Goal: Use online tool/utility: Utilize a website feature to perform a specific function

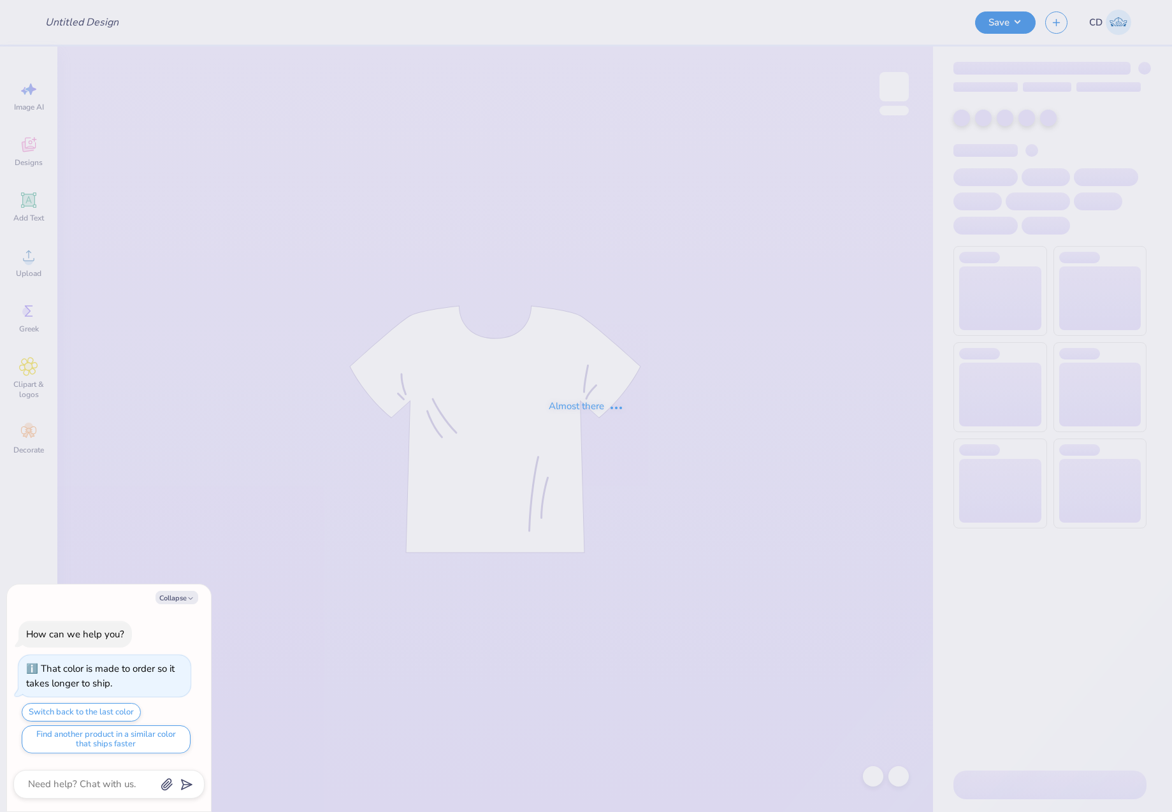
type textarea "x"
type input "theta"
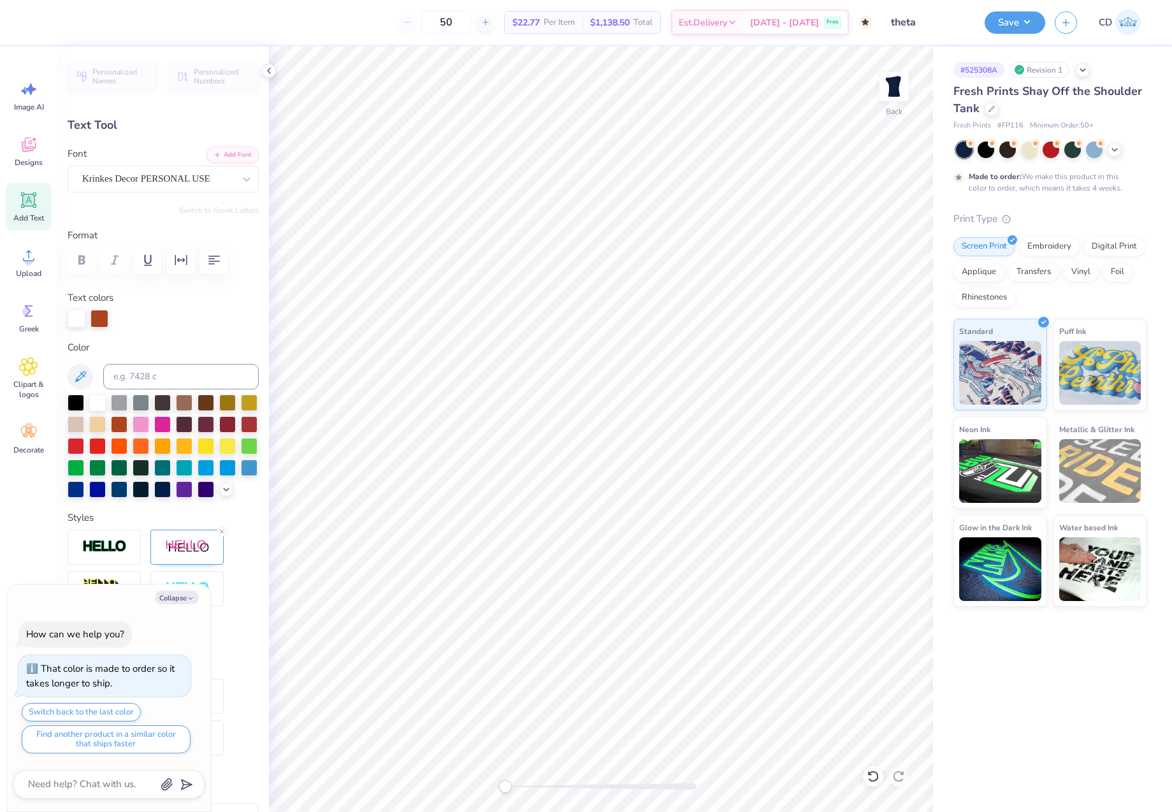
scroll to position [11, 2]
type textarea "x"
type textarea "K"
type textarea "x"
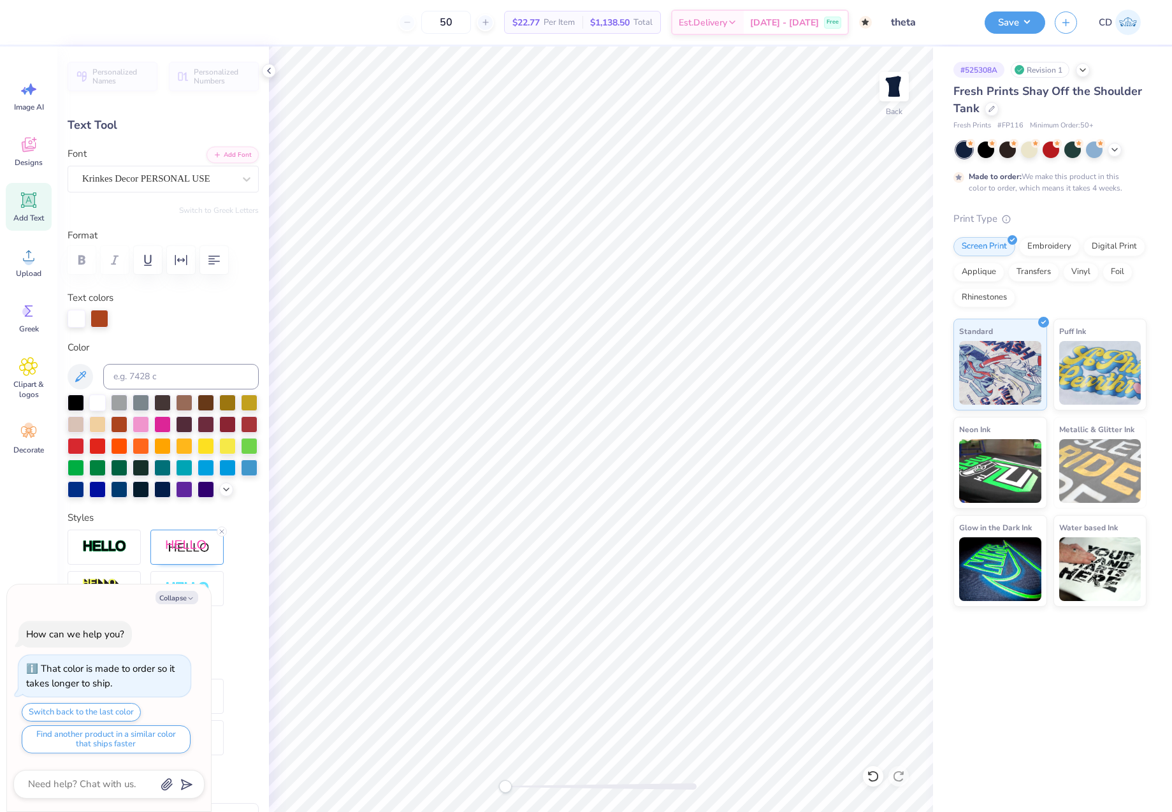
type textarea "Ka"
type textarea "x"
type textarea "Kap"
type textarea "x"
type textarea "[PERSON_NAME]"
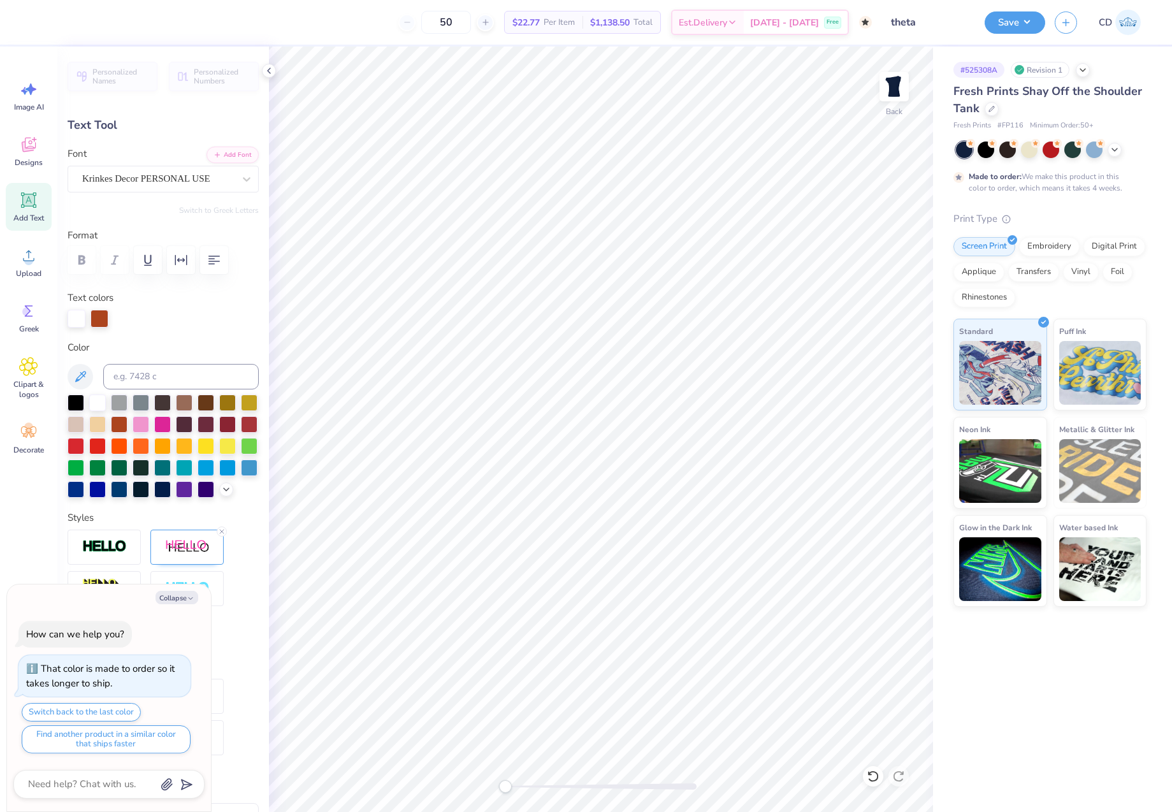
type textarea "x"
type textarea "Kappa"
type textarea "x"
type textarea "Kappa"
type textarea "x"
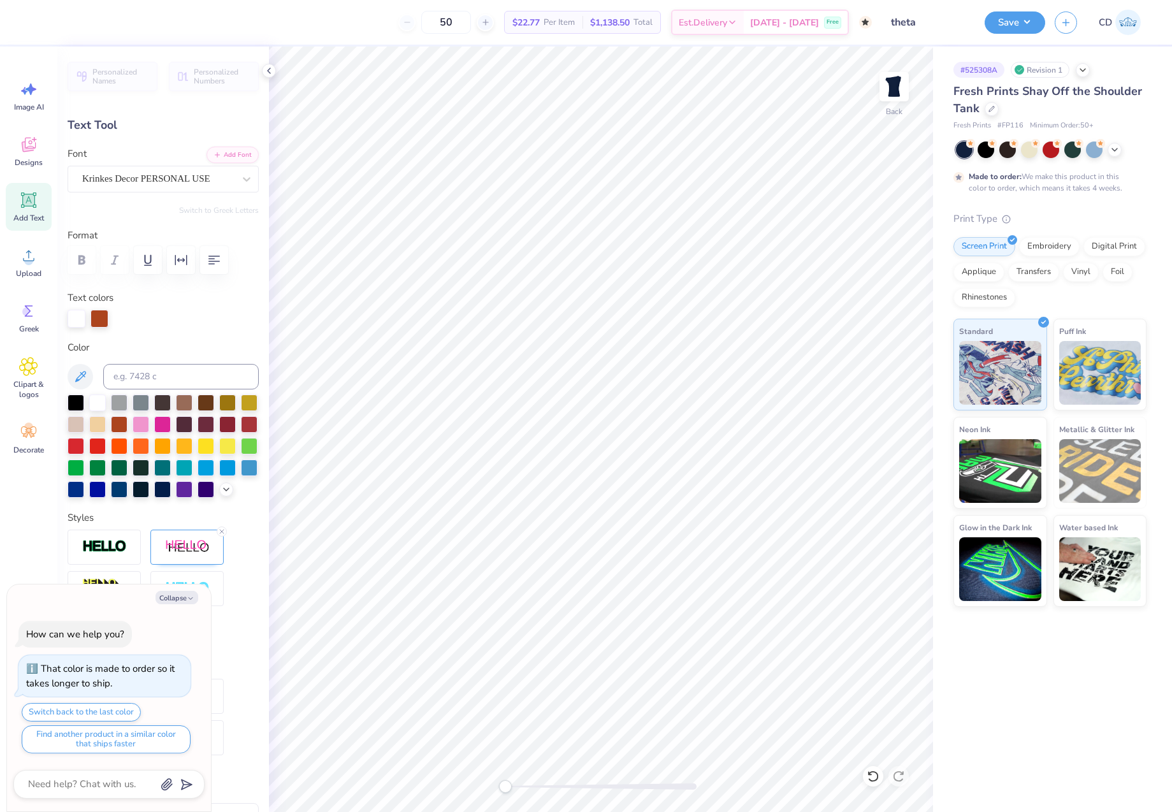
type textarea "Kappa A"
type textarea "x"
type textarea "Kappa Alp"
type textarea "x"
type textarea "Kappa Alph"
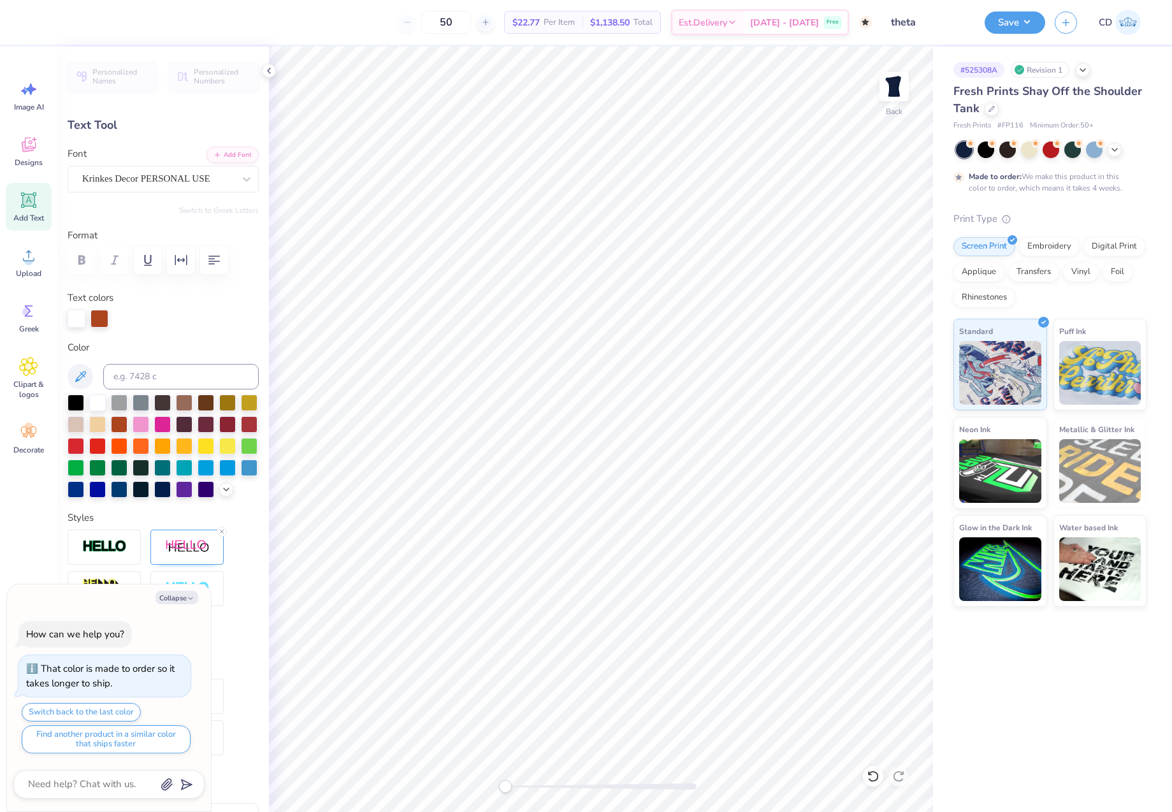
type textarea "x"
type textarea "Kappa Alpha"
type textarea "x"
type textarea "Kappa Alpha"
type textarea "x"
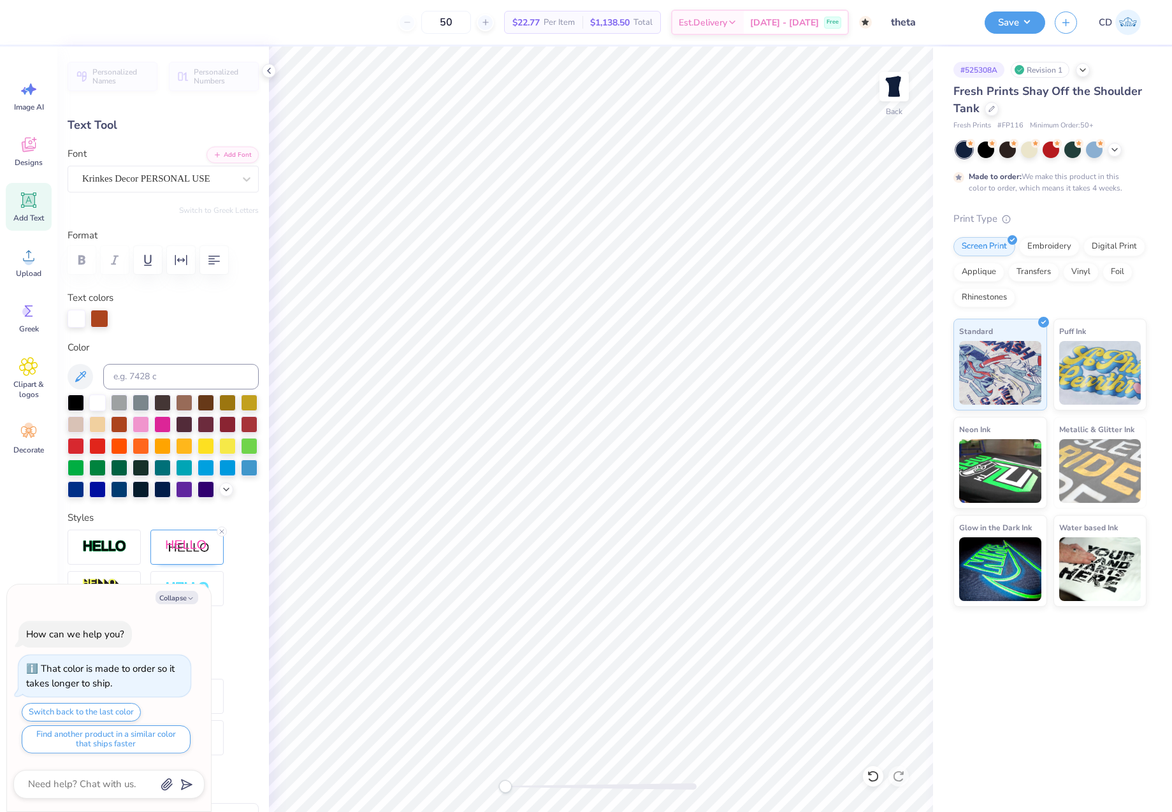
type textarea "Kappa Alpha T"
type textarea "x"
type textarea "Kappa Alpha Th"
type textarea "x"
type textarea "Kappa Alpha The"
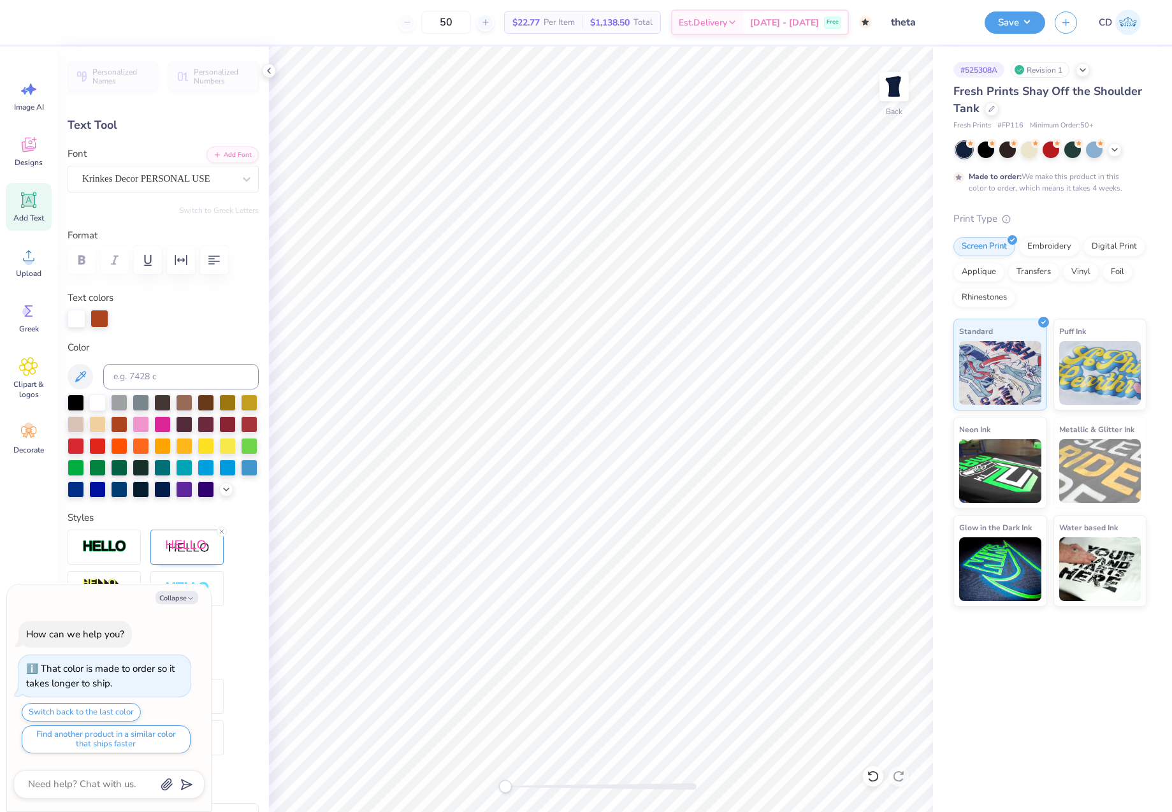
scroll to position [11, 5]
type textarea "x"
type textarea "Kappa Alpha Thet"
type textarea "x"
type textarea "Kappa Alpha Theta"
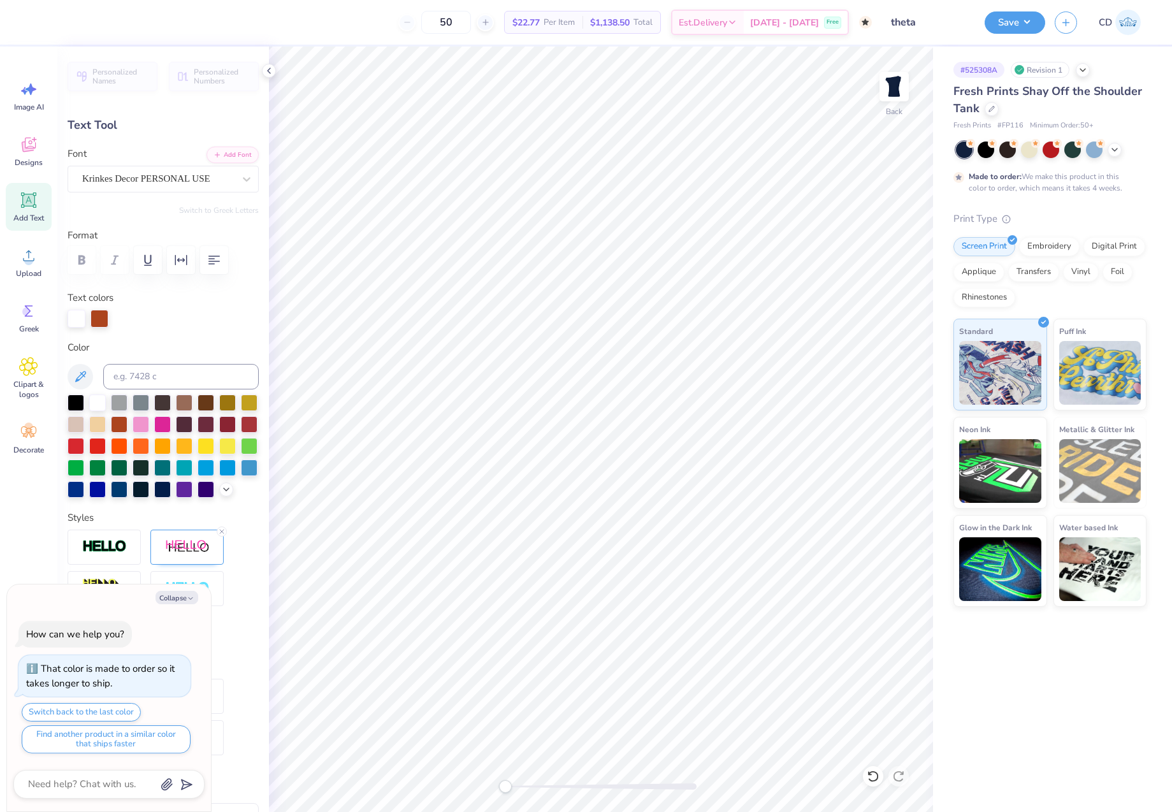
scroll to position [11, 3]
type textarea "x"
type textarea "KappaAlpha Theta"
type textarea "x"
type textarea "KappAlpha Theta"
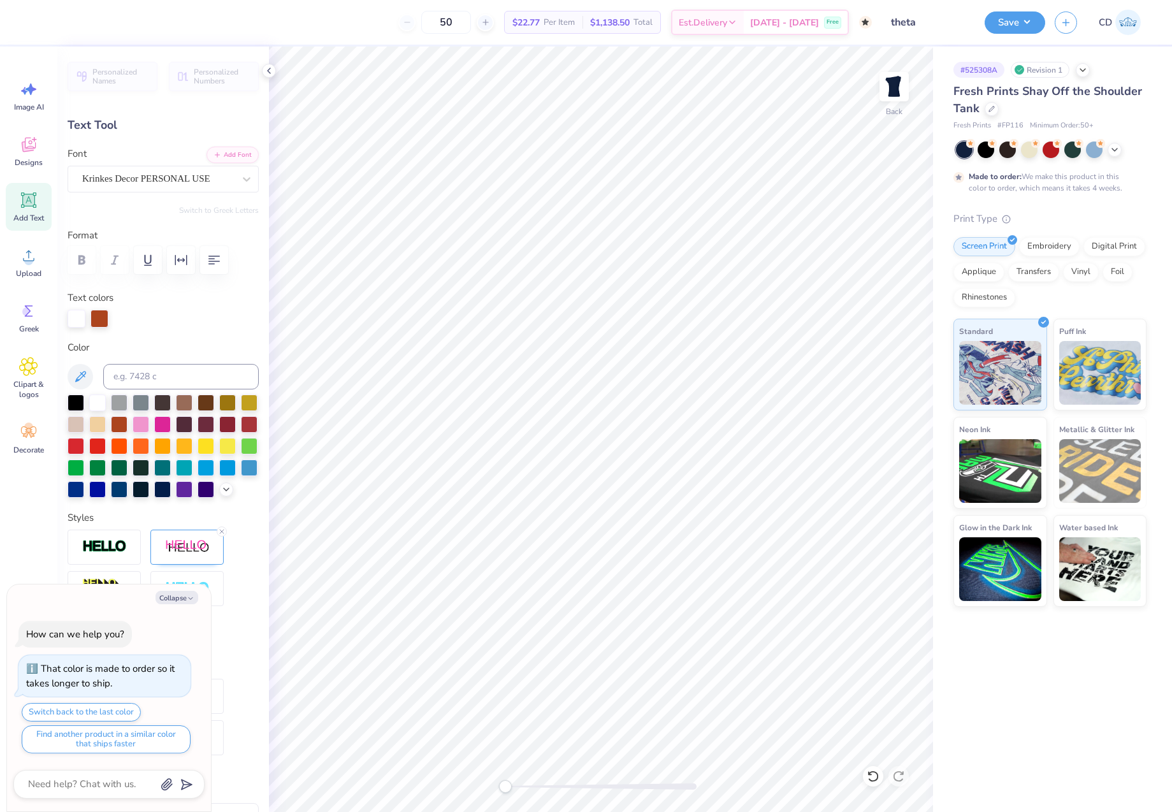
type textarea "x"
type textarea "KapAlpha Theta"
type textarea "x"
type textarea "KaAlpha Theta"
type textarea "x"
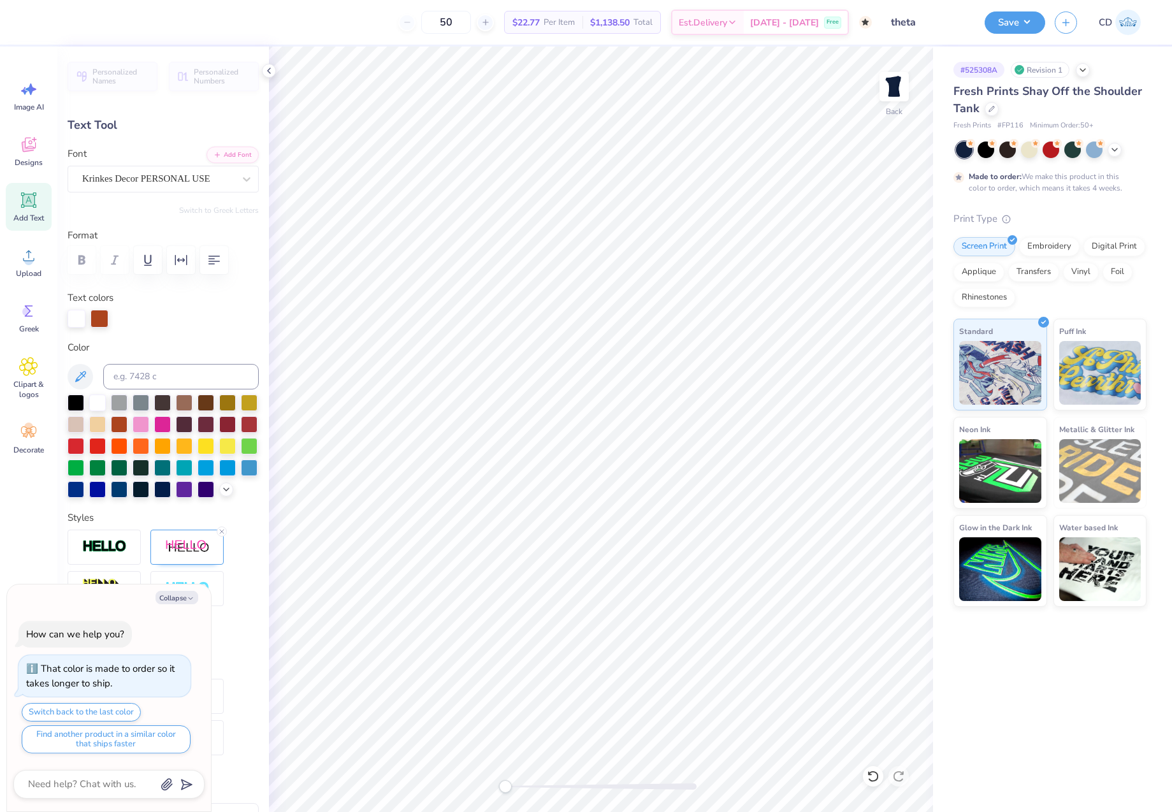
type textarea "KAlpha Theta"
type textarea "x"
type textarea "Alpha Theta"
type textarea "x"
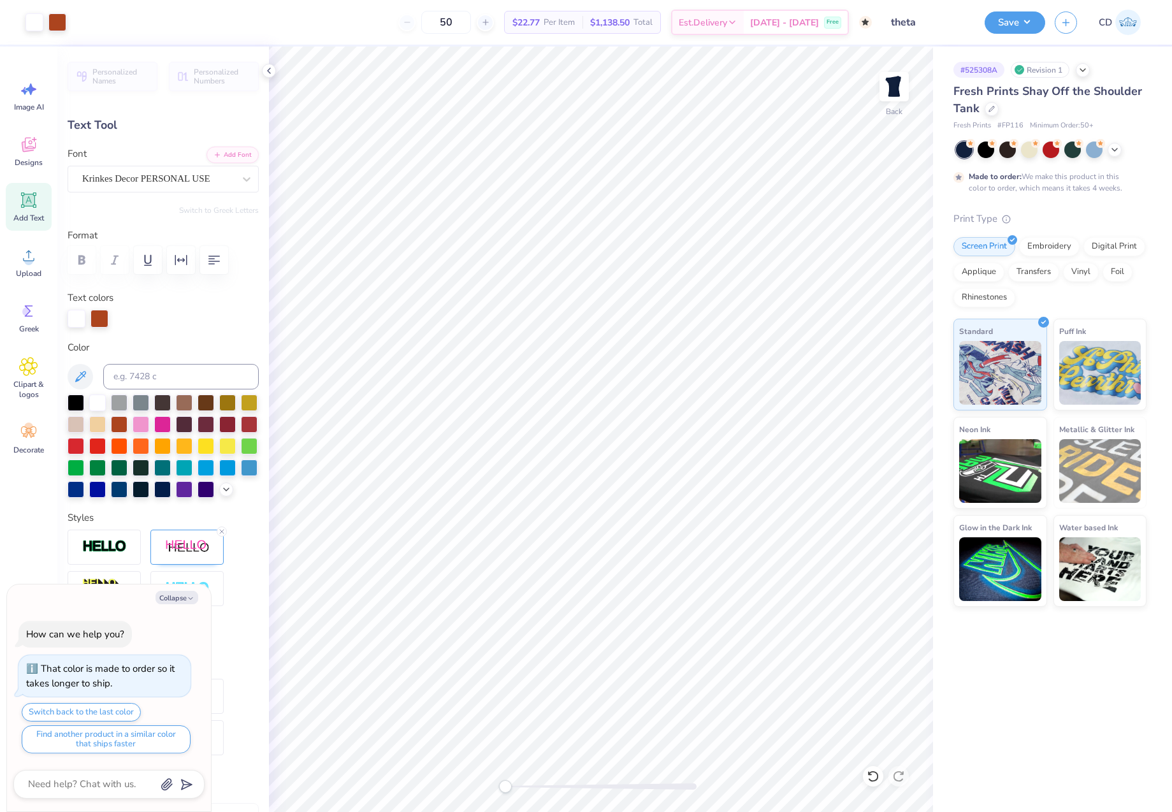
type input "0.0"
type textarea "x"
type input "8.43"
type input "2.29"
type input "3.44"
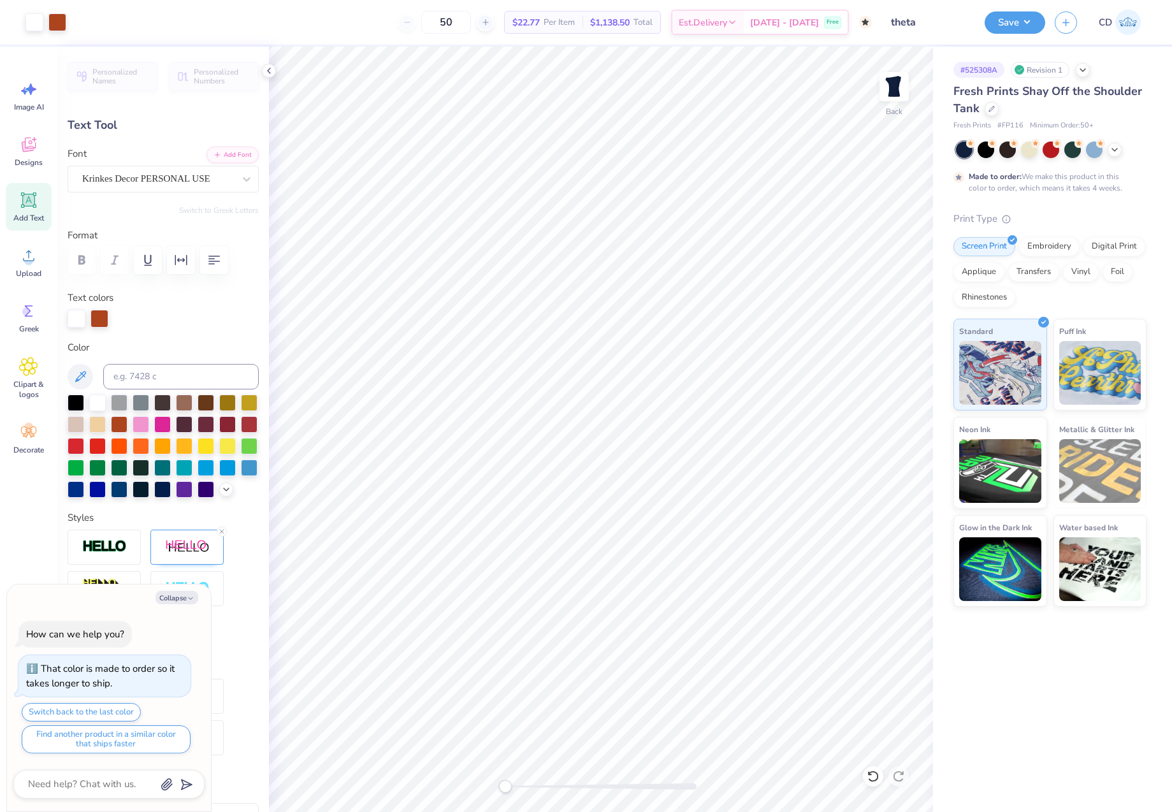
type input "-4.6"
click at [701, 384] on li "Duplicate" at bounding box center [703, 387] width 100 height 25
type textarea "x"
type input "4.44"
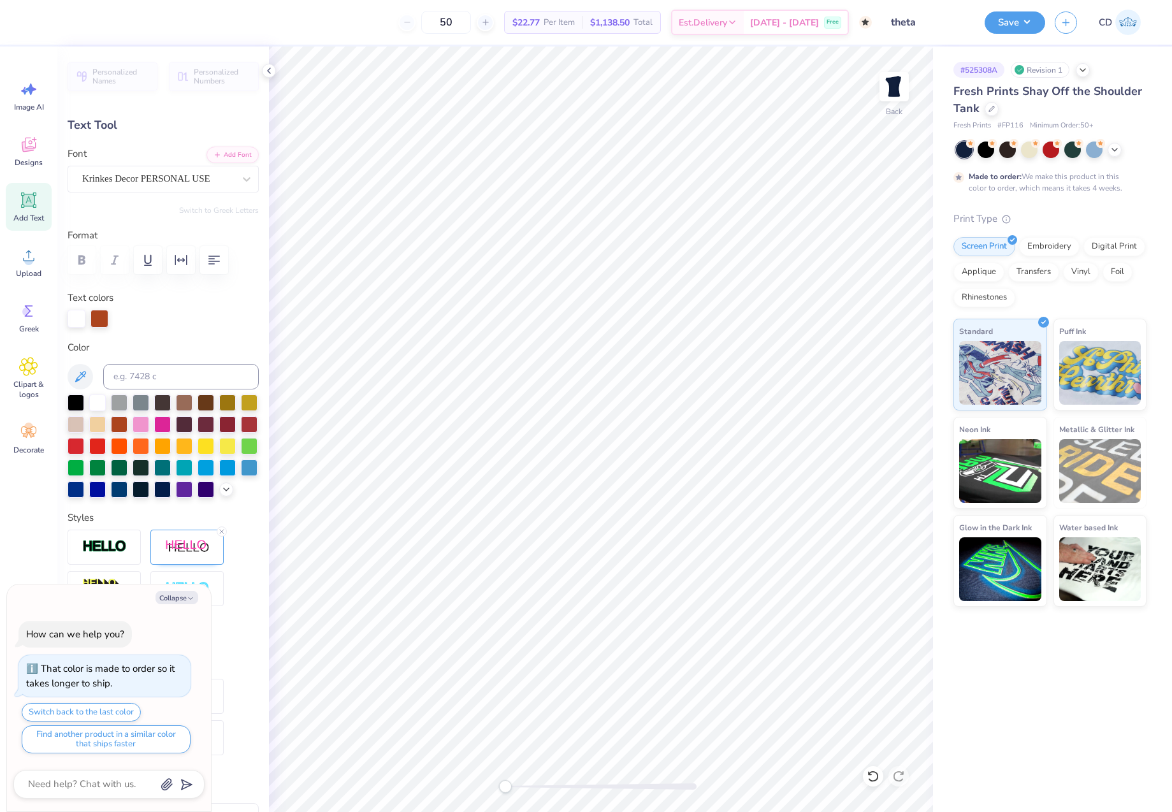
type textarea "x"
type textarea "K"
type textarea "x"
type textarea "Ka"
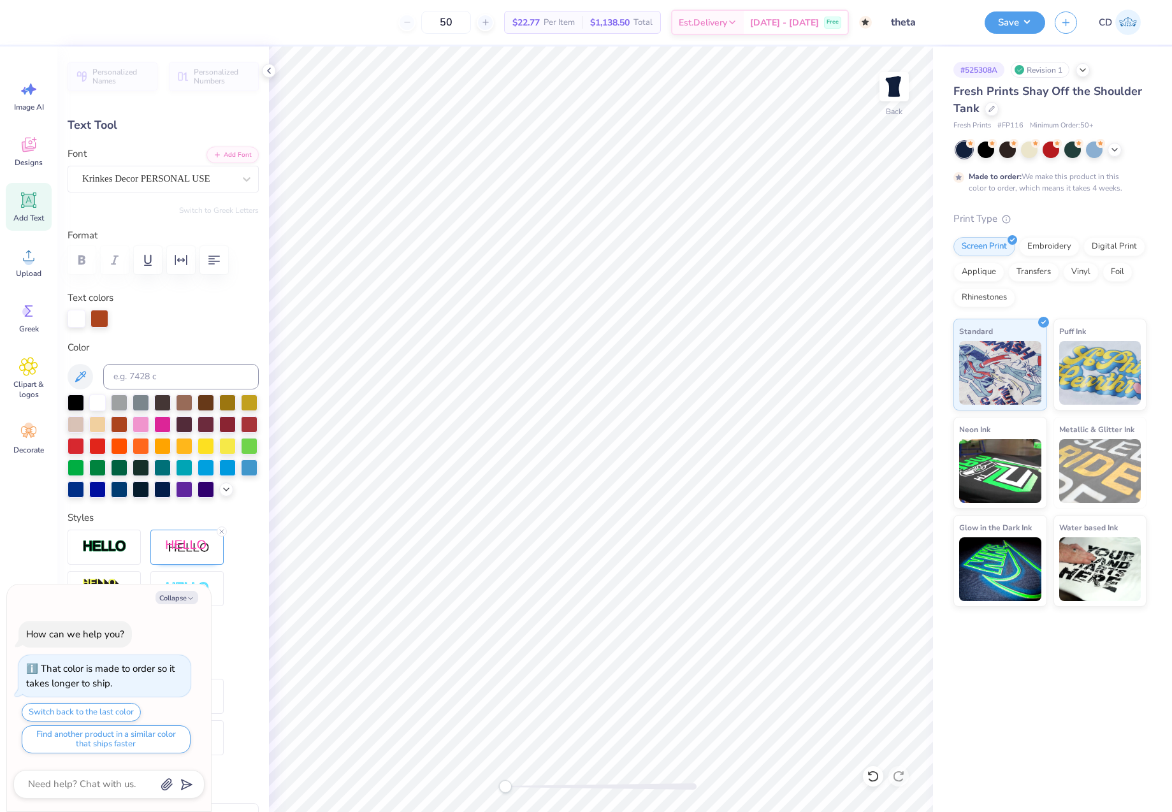
type textarea "x"
type textarea "Kap"
type textarea "x"
type textarea "[PERSON_NAME]"
type textarea "x"
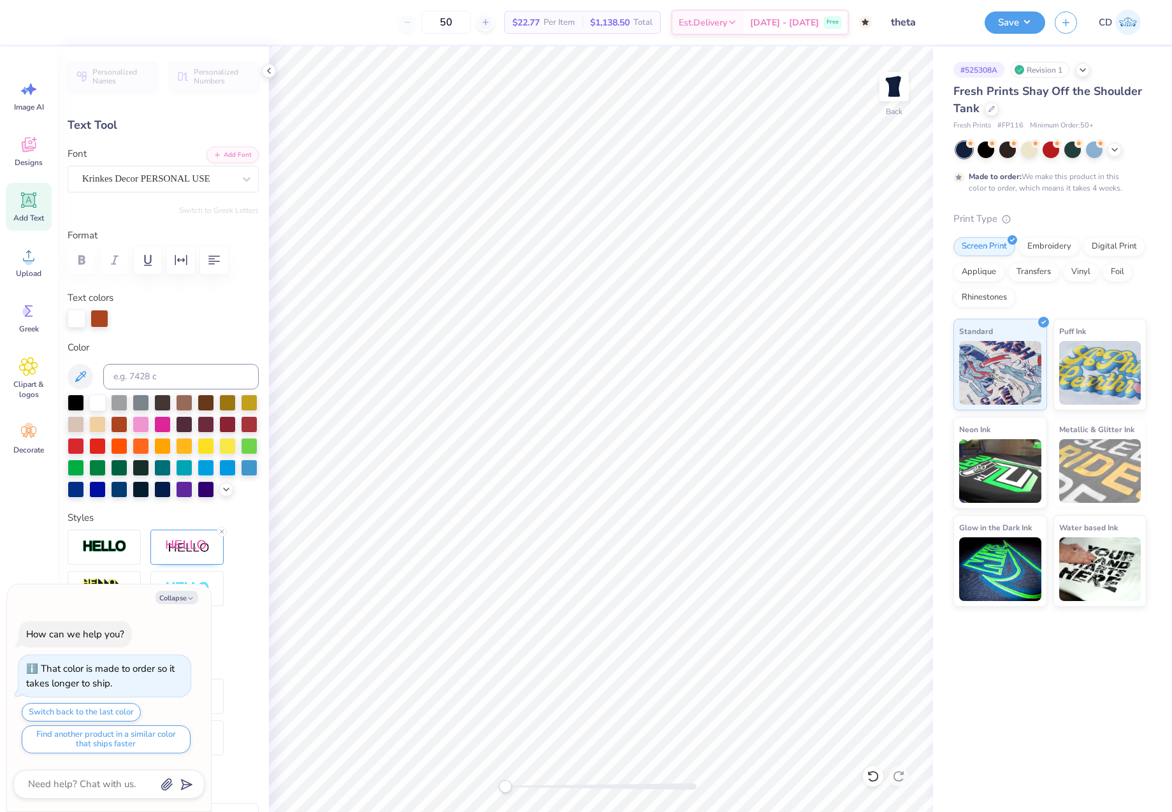
type textarea "Kappa"
type textarea "x"
type input "0.0"
type textarea "x"
type input "3.44"
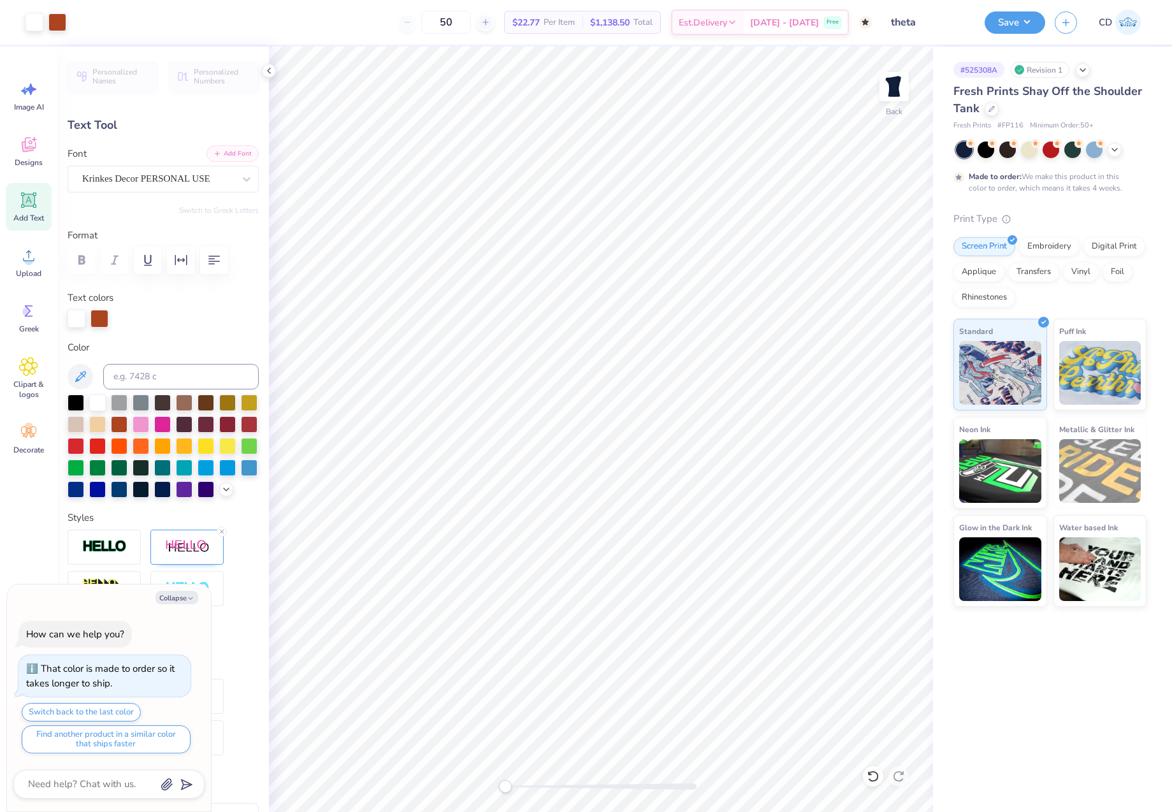
type input "-4.6"
type textarea "x"
type input "4.42"
type input "1.83"
type input "2.24"
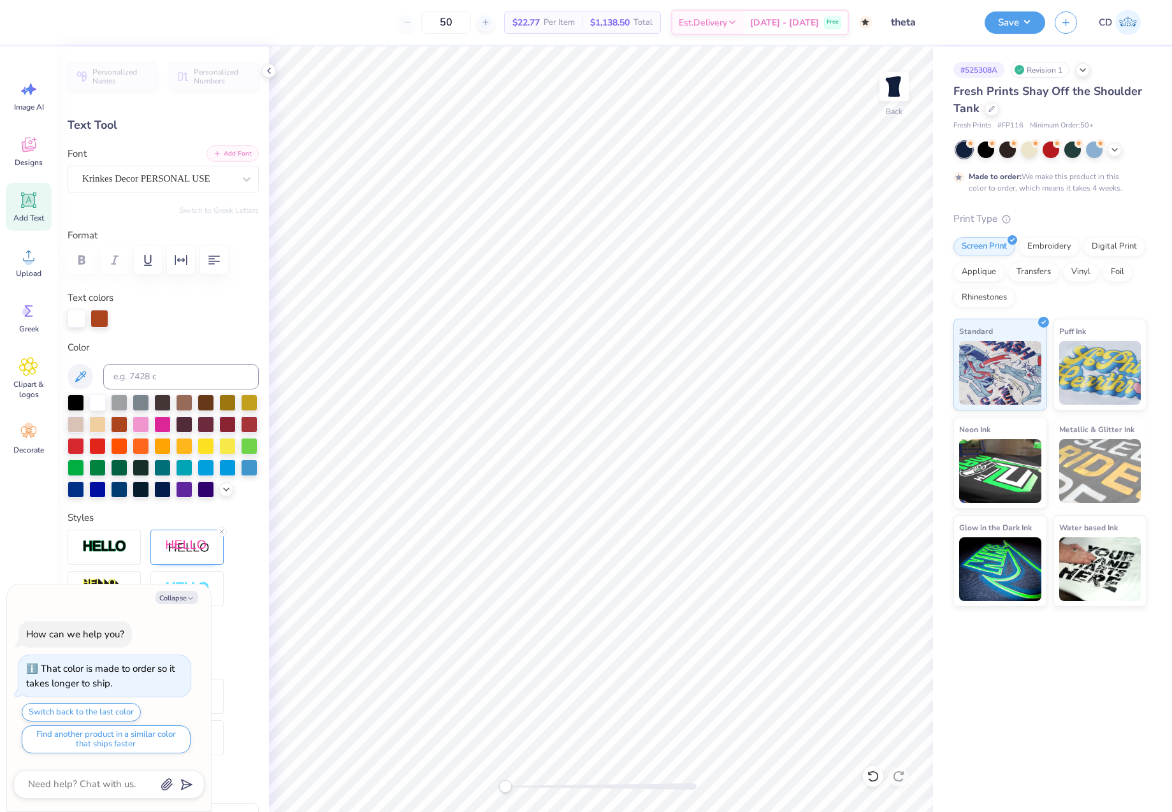
type textarea "x"
type input "8.43"
type input "2.29"
type input "3.75"
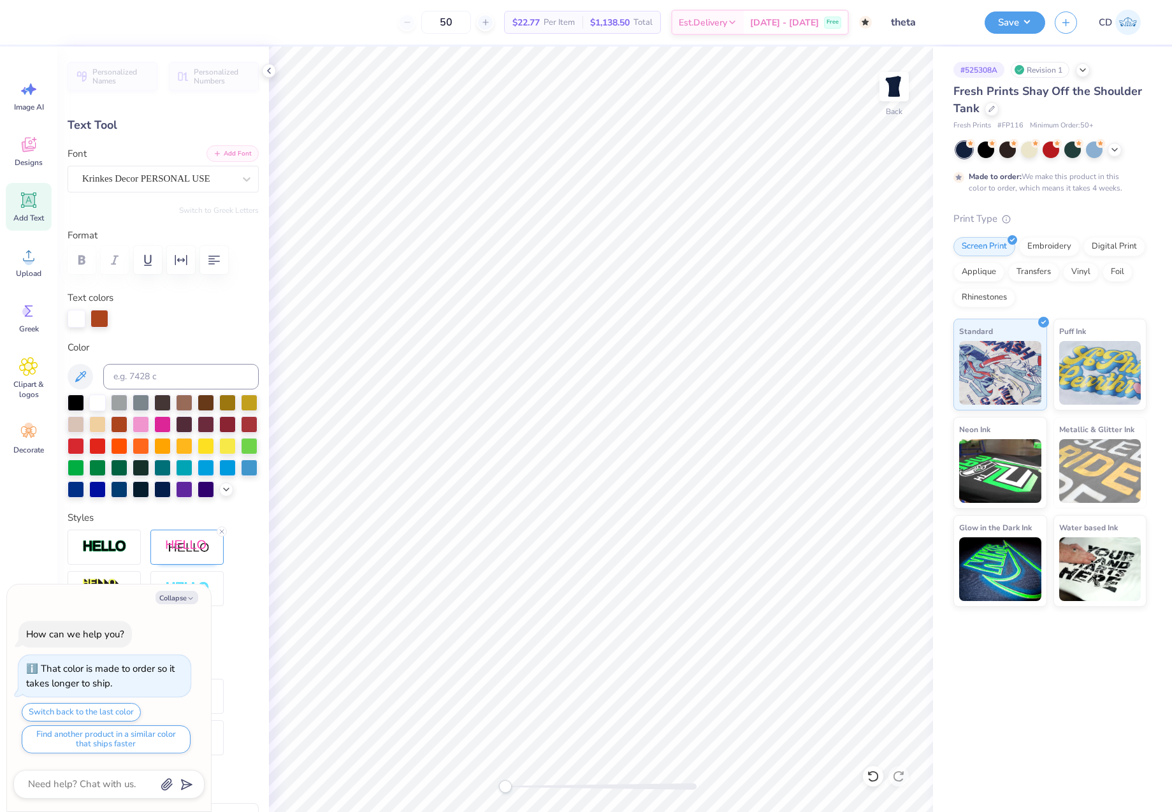
paste textarea "9"
type textarea "x"
type textarea "Alpha Theta9"
type textarea "x"
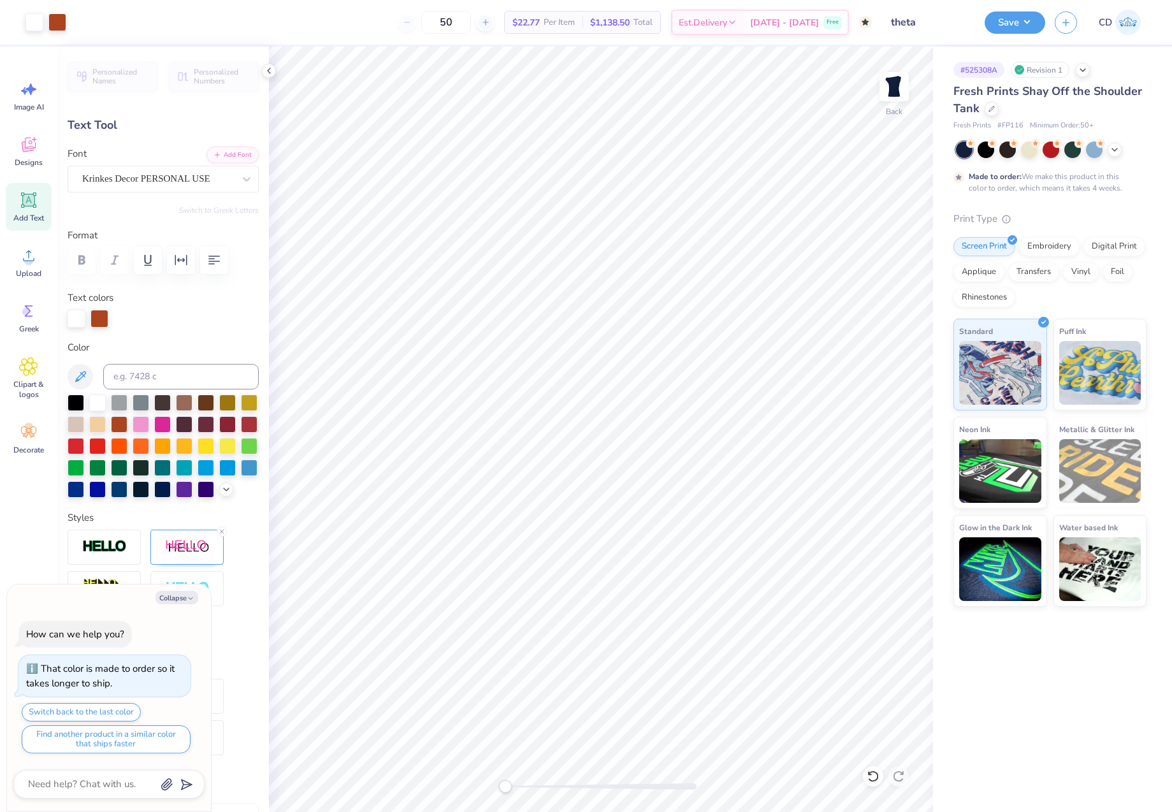
type input "0.0"
click at [25, 153] on icon at bounding box center [28, 144] width 19 height 19
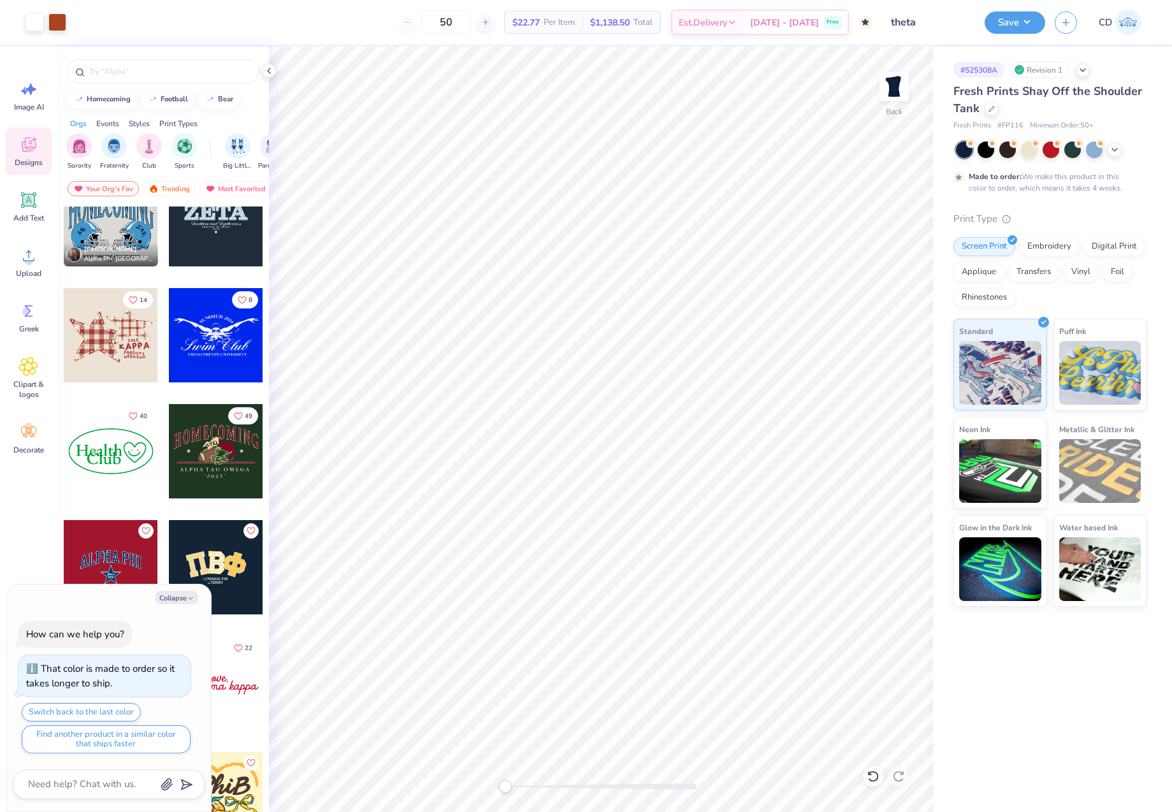
scroll to position [2486, 0]
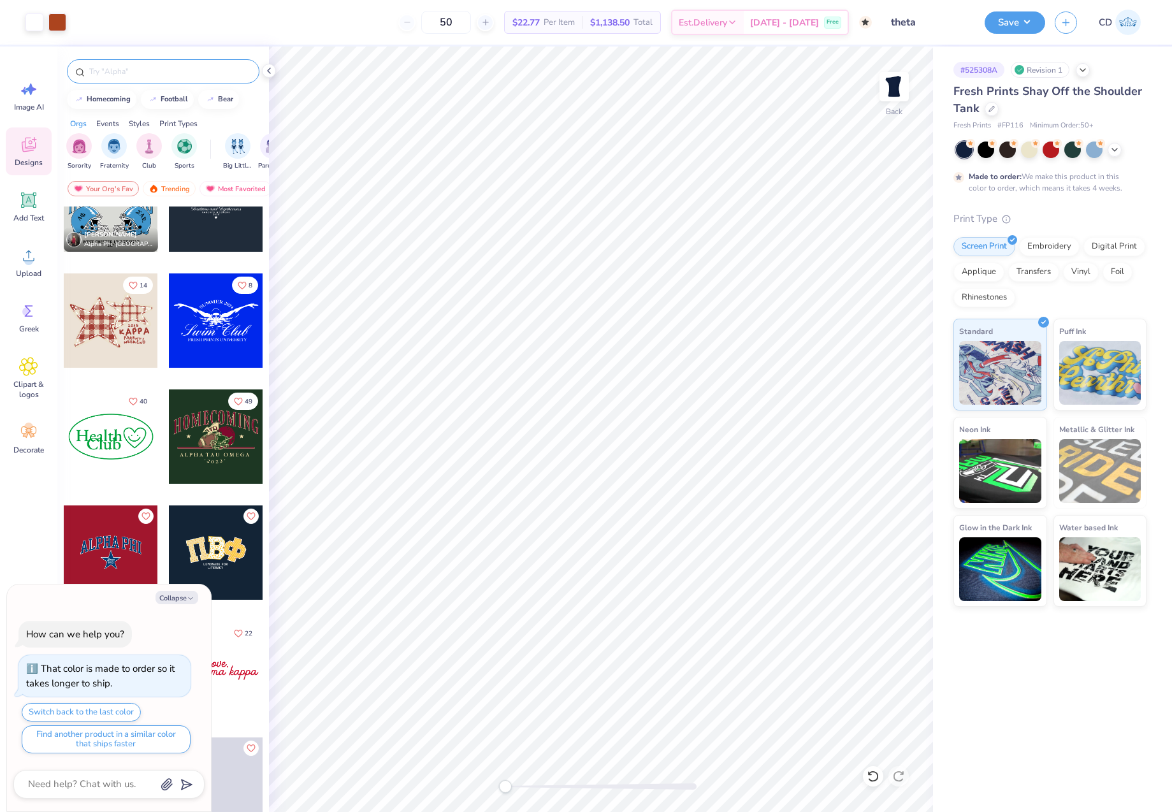
type textarea "x"
click at [164, 74] on input "text" at bounding box center [169, 71] width 163 height 13
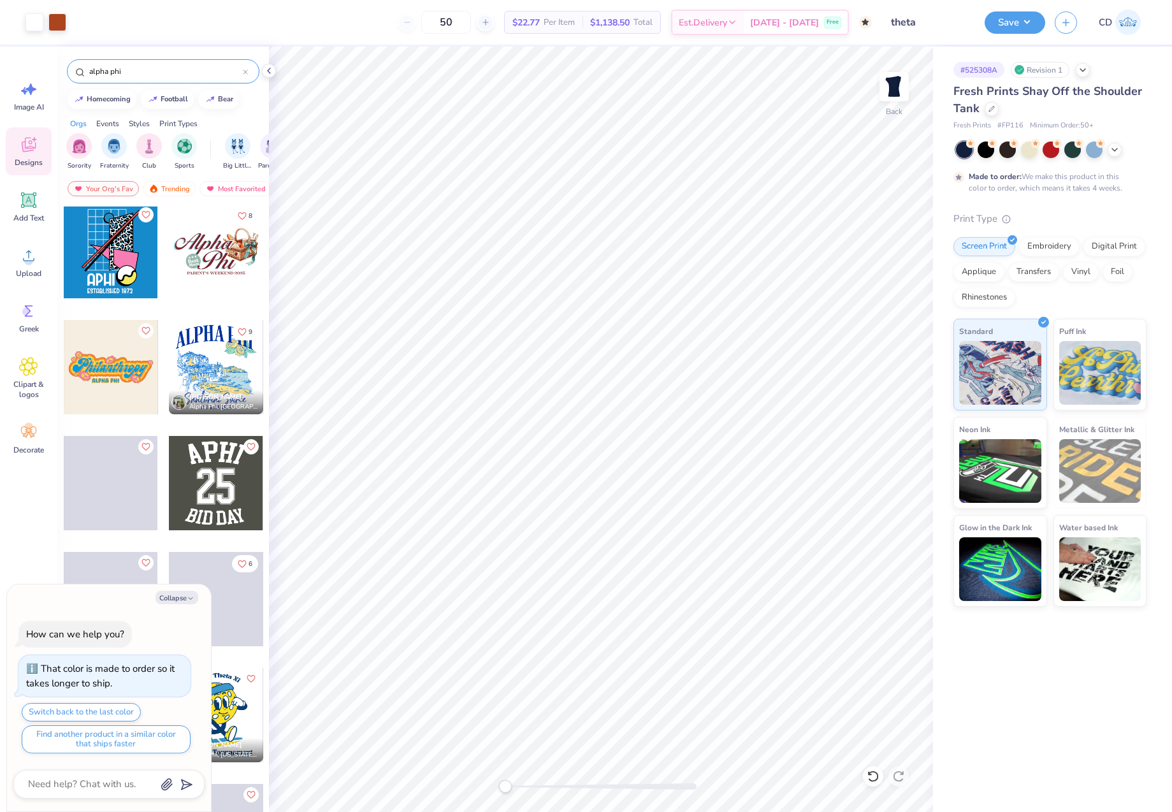
scroll to position [4941, 0]
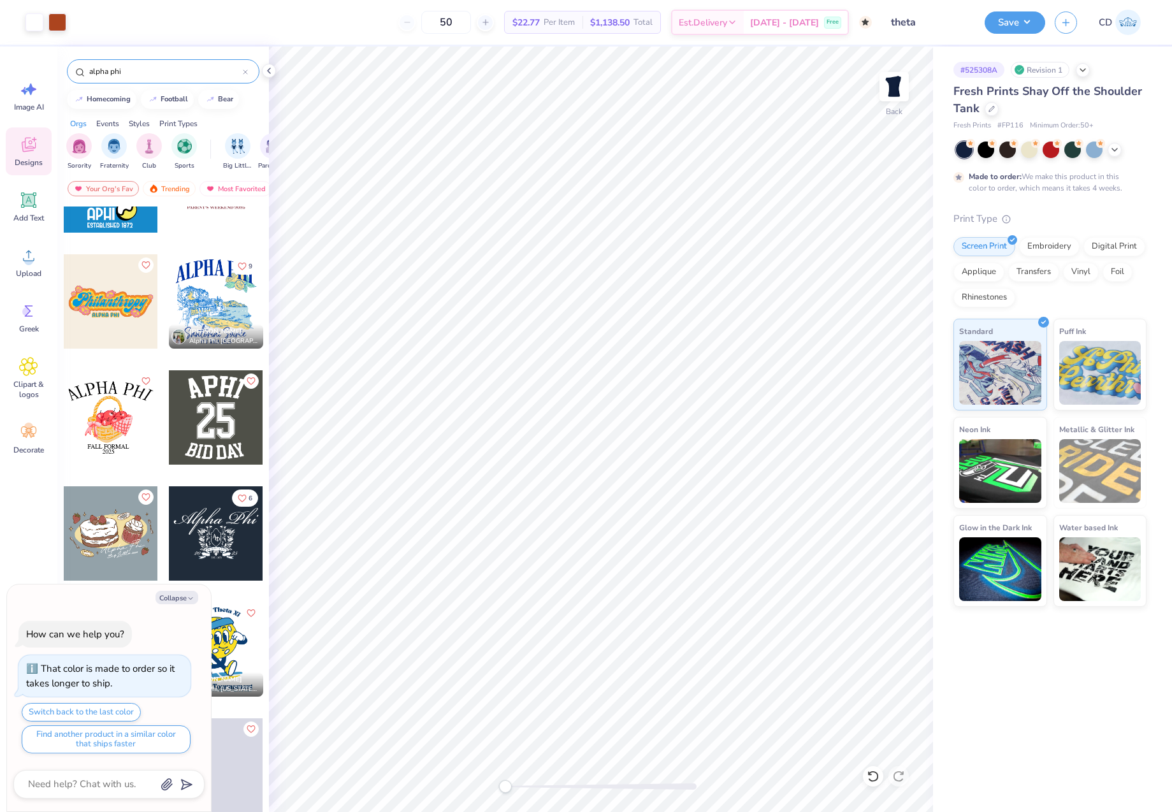
type input "alpha phi"
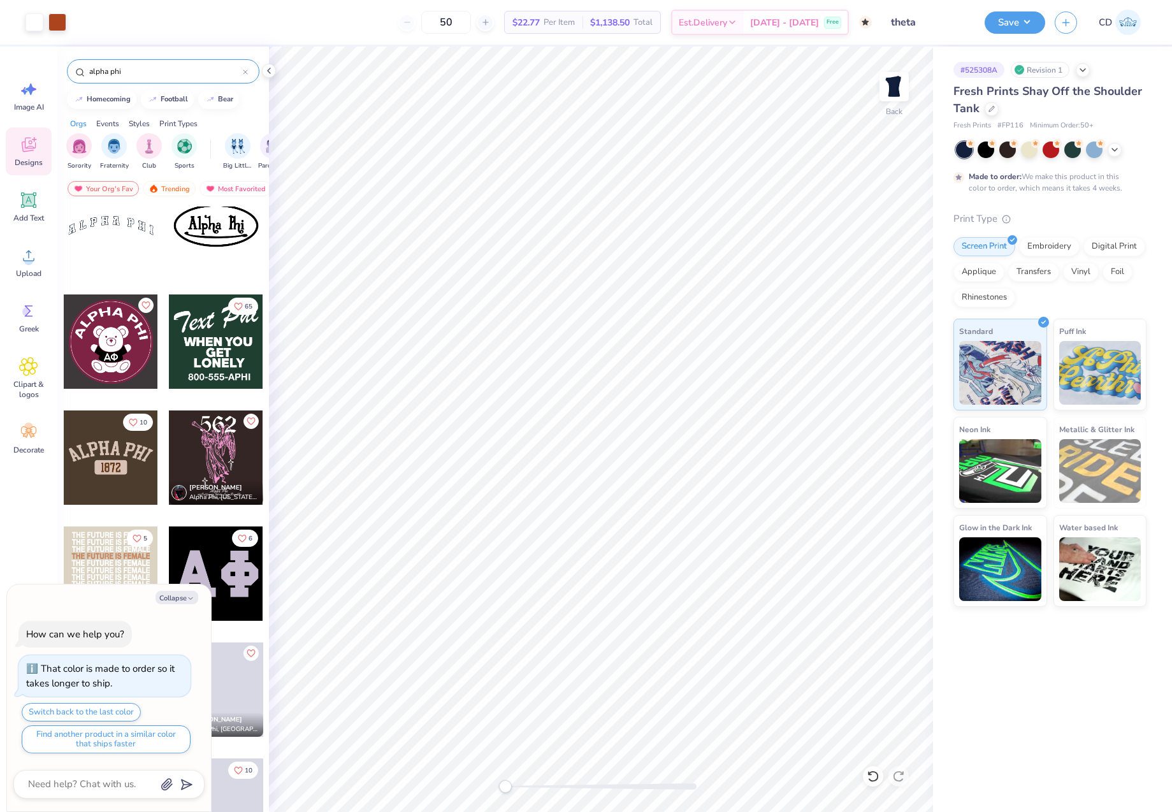
scroll to position [7396, 0]
